Goal: Navigation & Orientation: Go to known website

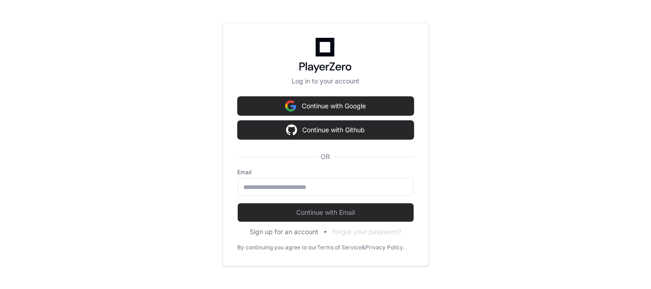
click at [495, 154] on div "Log in to your account Continue with Google Continue with Github OR Email Conti…" at bounding box center [325, 144] width 651 height 289
click at [651, 136] on html "**********" at bounding box center [325, 144] width 651 height 289
drag, startPoint x: 651, startPoint y: 136, endPoint x: 639, endPoint y: 54, distance: 82.4
click at [639, 54] on div "Log in to your account Continue with Google Continue with Github OR Email Conti…" at bounding box center [325, 144] width 651 height 289
